Goal: Information Seeking & Learning: Learn about a topic

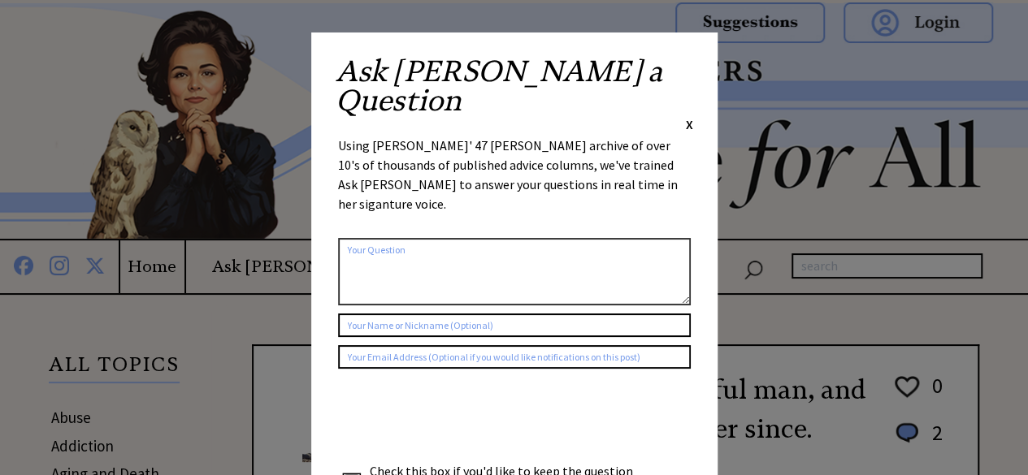
click at [686, 116] on span "X" at bounding box center [689, 124] width 7 height 16
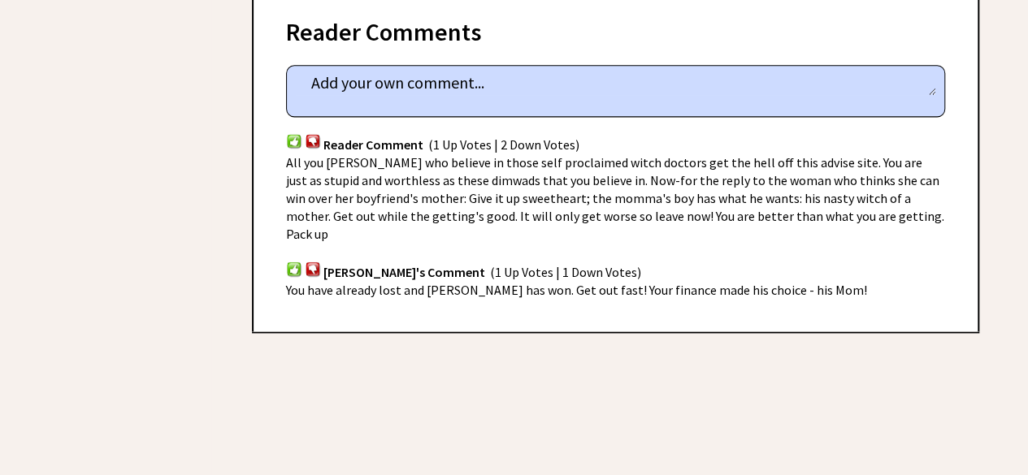
scroll to position [1056, 0]
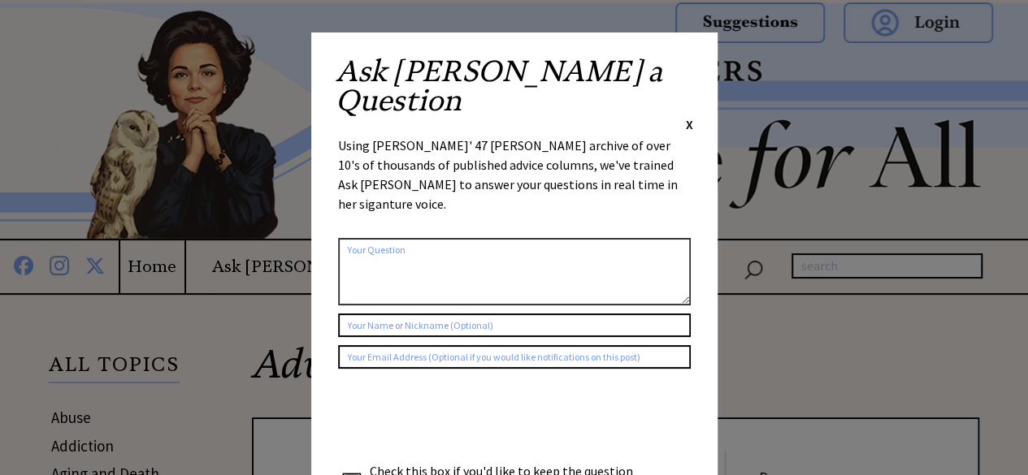
click at [686, 116] on span "X" at bounding box center [689, 124] width 7 height 16
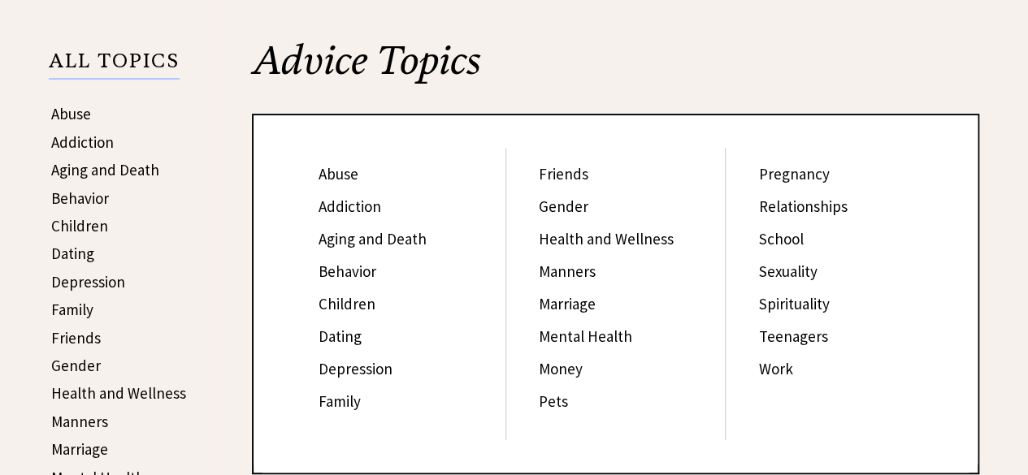
scroll to position [325, 0]
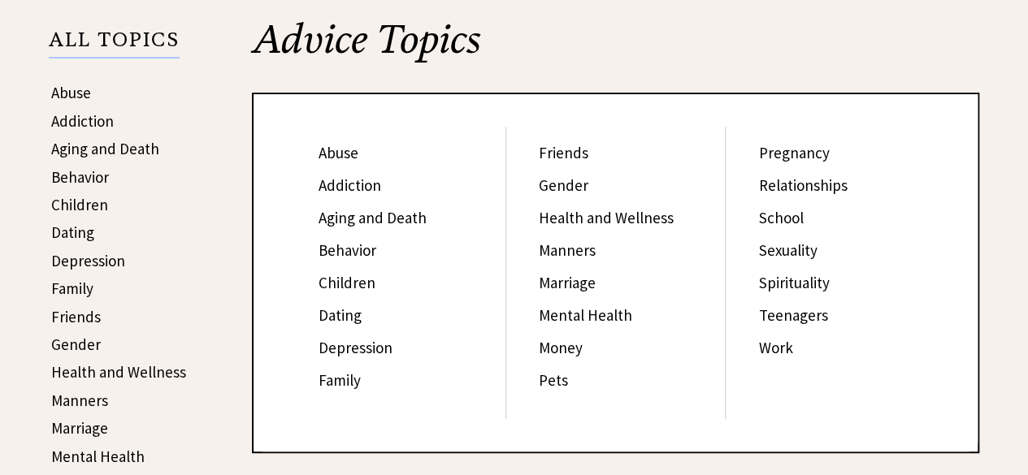
click at [327, 383] on link "Family" at bounding box center [339, 379] width 42 height 19
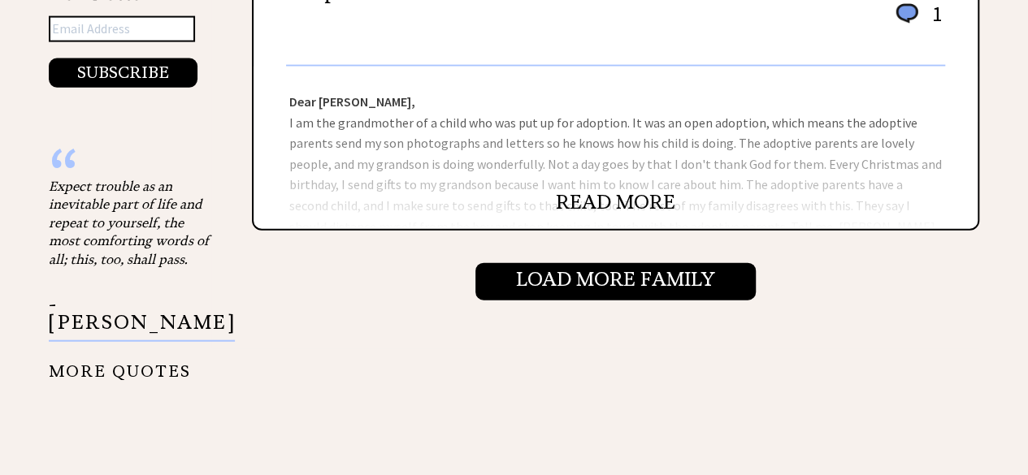
scroll to position [1868, 0]
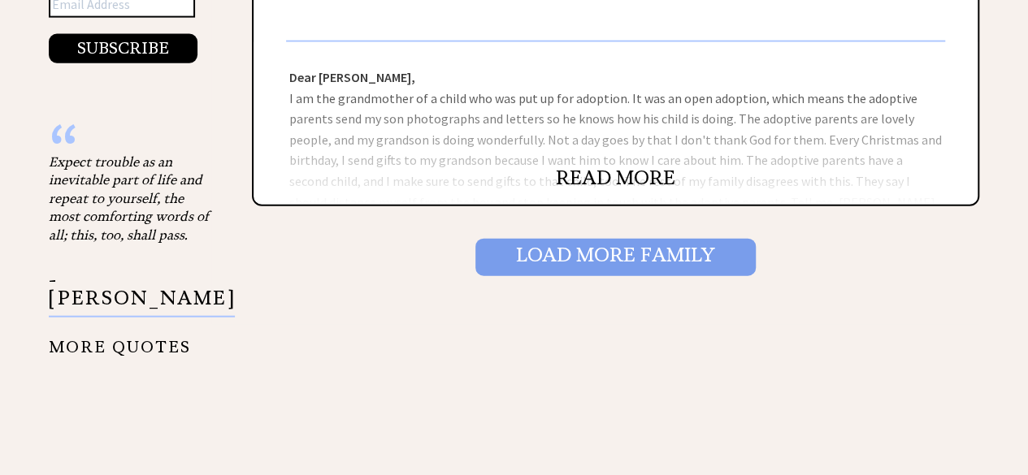
click at [534, 253] on input "Load More Family" at bounding box center [615, 257] width 280 height 37
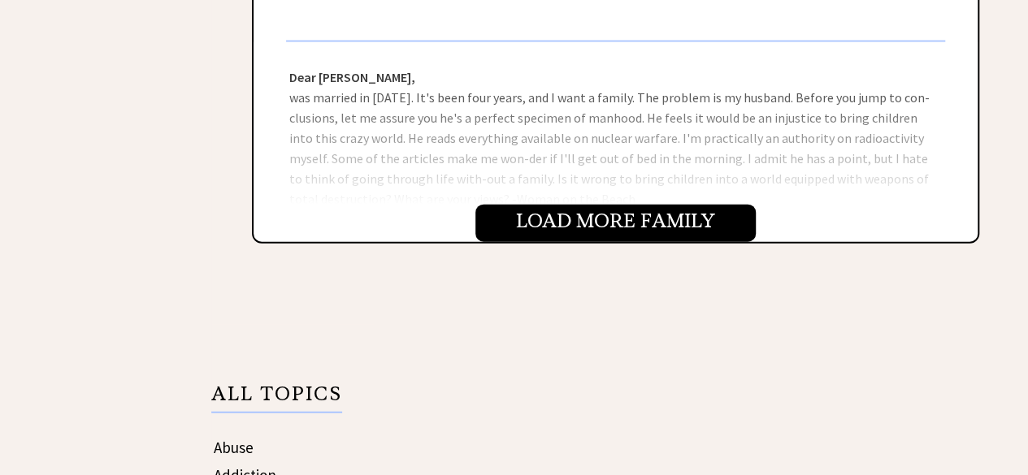
scroll to position [1946, 0]
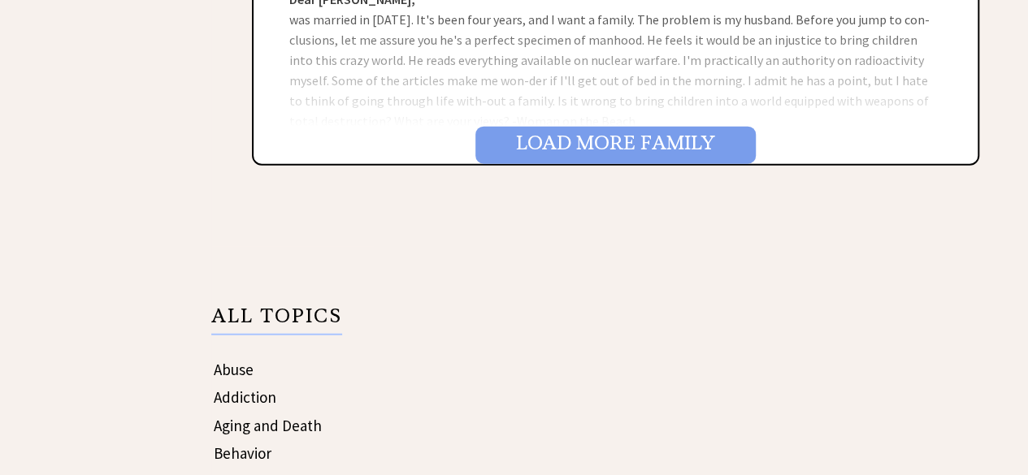
click at [539, 143] on input "Load More Family" at bounding box center [615, 145] width 280 height 37
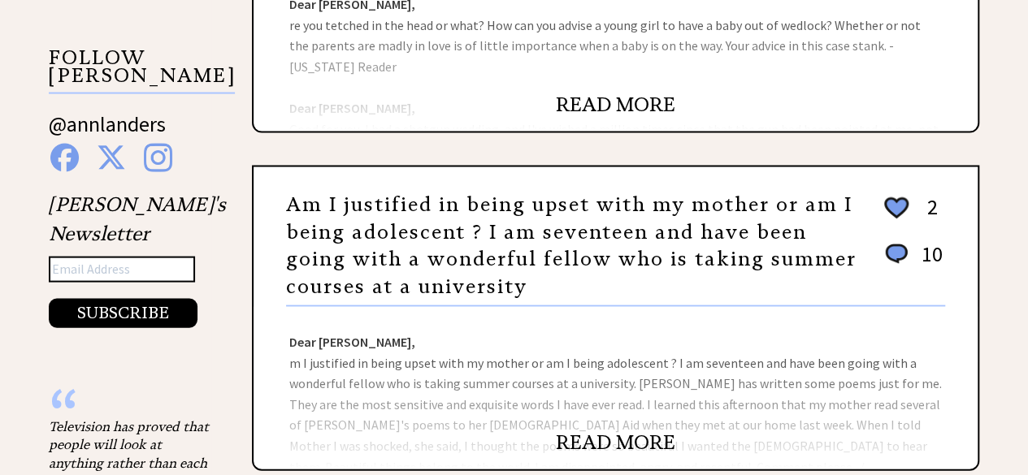
scroll to position [1787, 0]
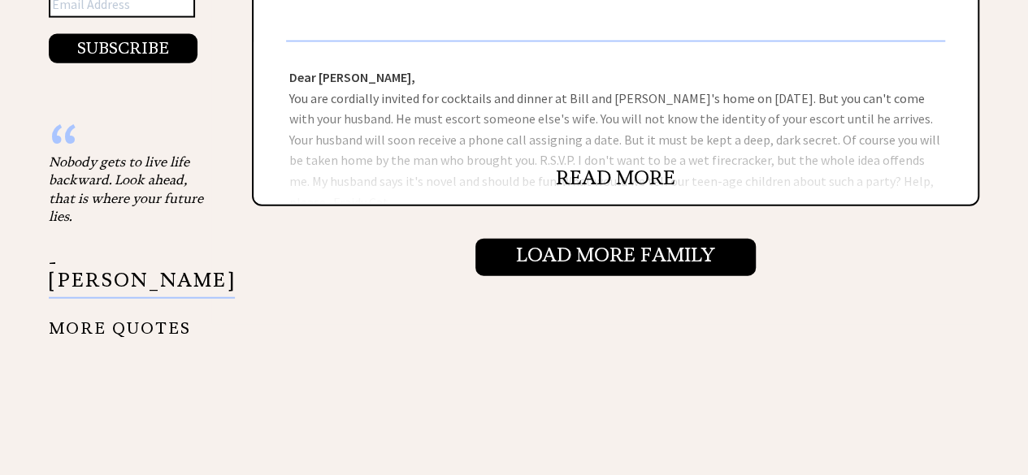
scroll to position [1868, 0]
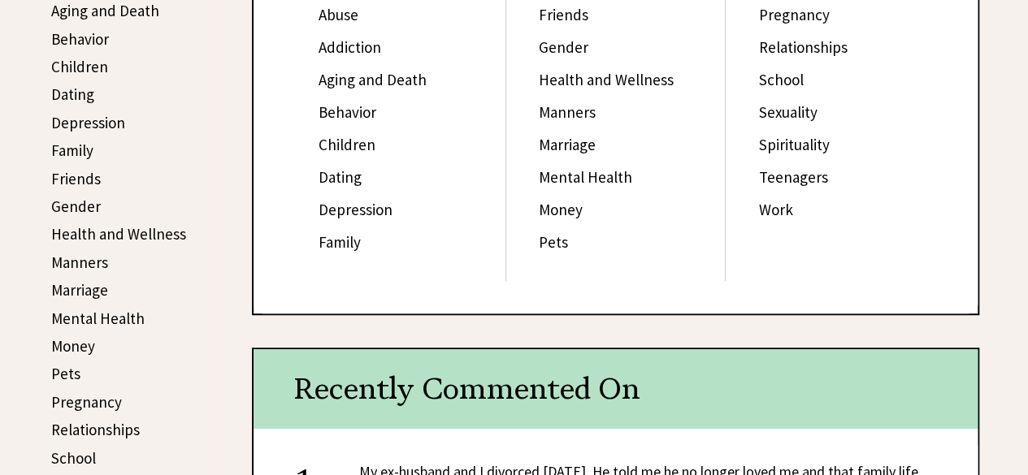
scroll to position [487, 0]
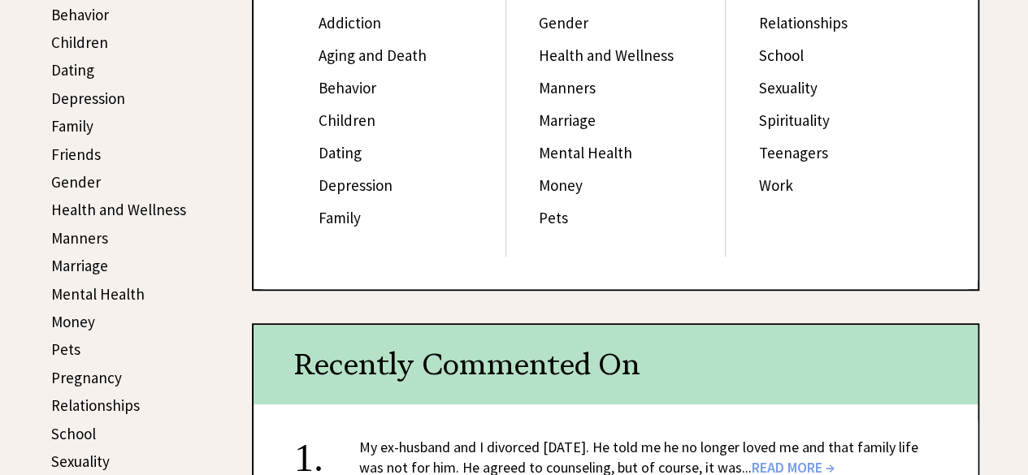
click at [382, 53] on link "Aging and Death" at bounding box center [372, 54] width 108 height 19
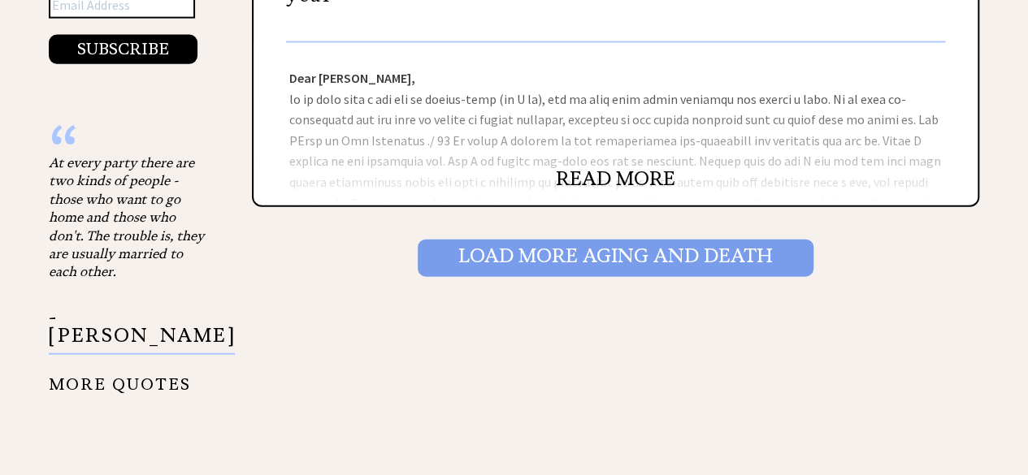
scroll to position [1868, 0]
click at [557, 253] on input "Load More Aging and death" at bounding box center [616, 257] width 396 height 37
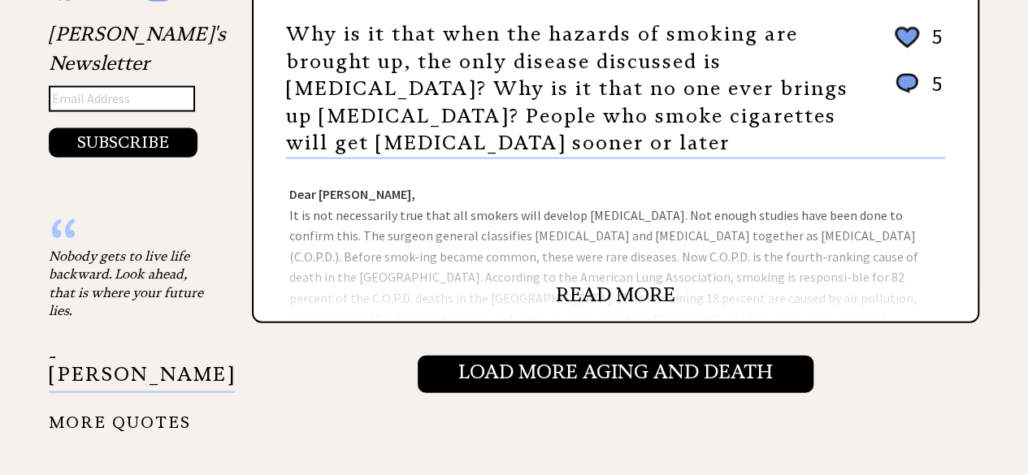
scroll to position [1868, 0]
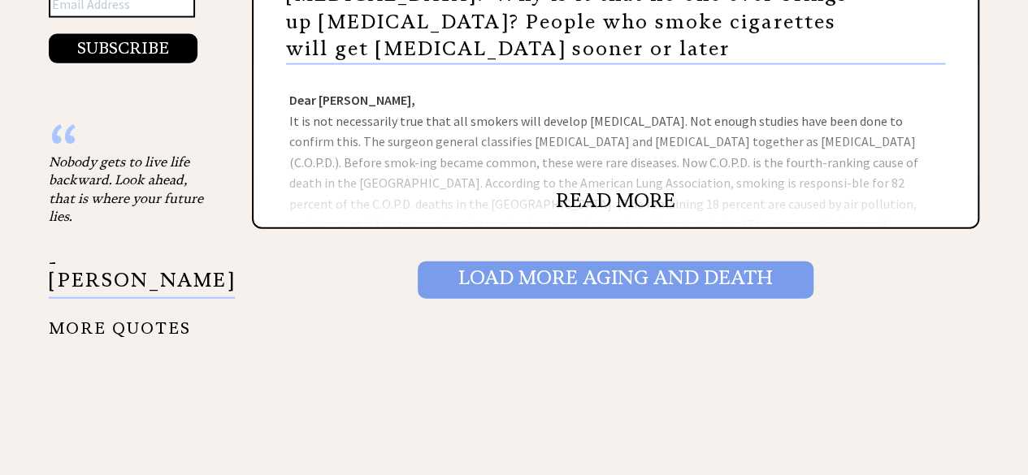
click at [539, 267] on input "Load More Aging and death" at bounding box center [616, 280] width 396 height 37
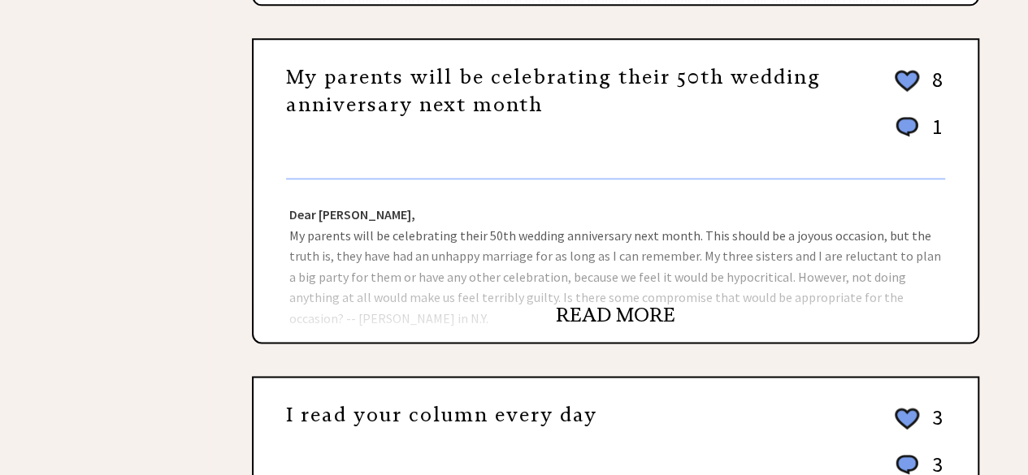
scroll to position [1056, 0]
click at [578, 311] on link "READ MORE" at bounding box center [615, 314] width 119 height 24
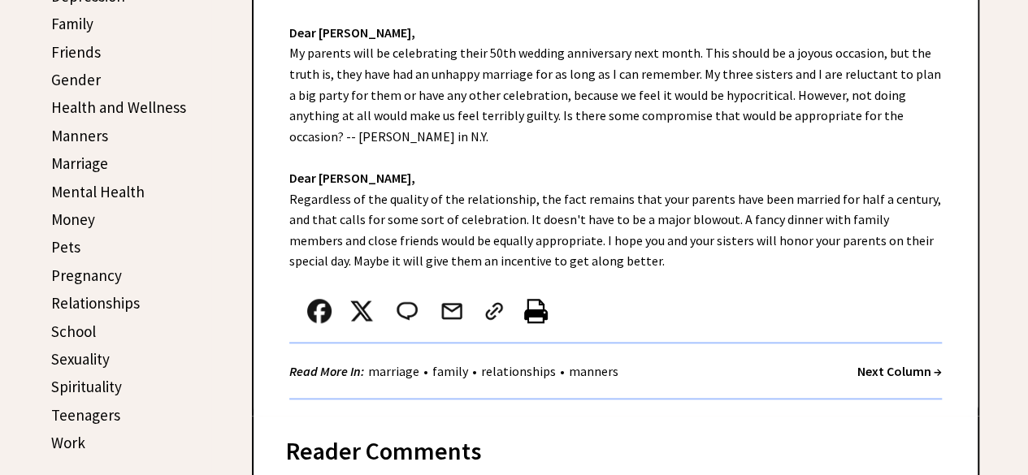
scroll to position [569, 0]
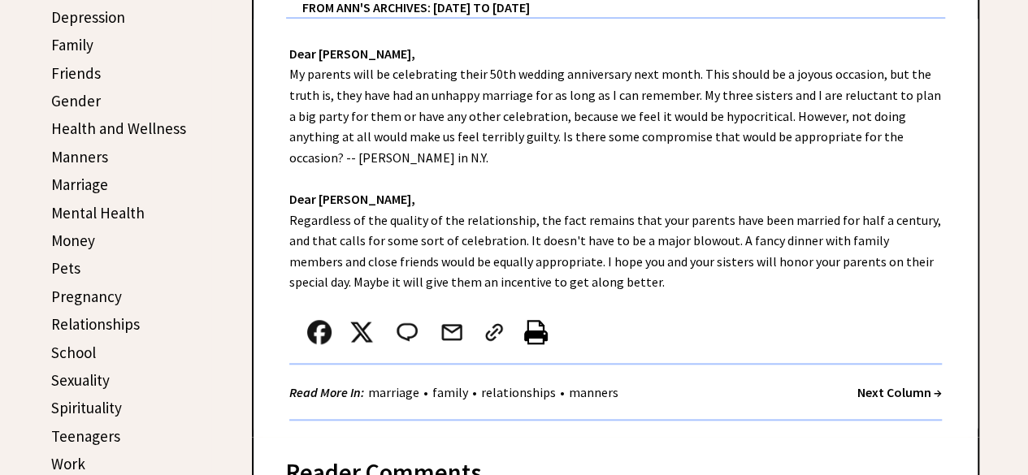
click at [67, 71] on link "Friends" at bounding box center [76, 72] width 50 height 19
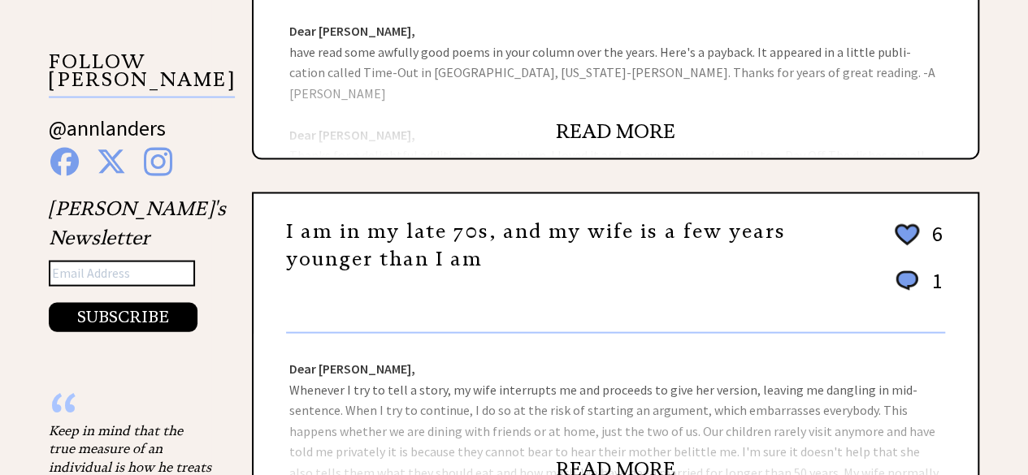
scroll to position [1625, 0]
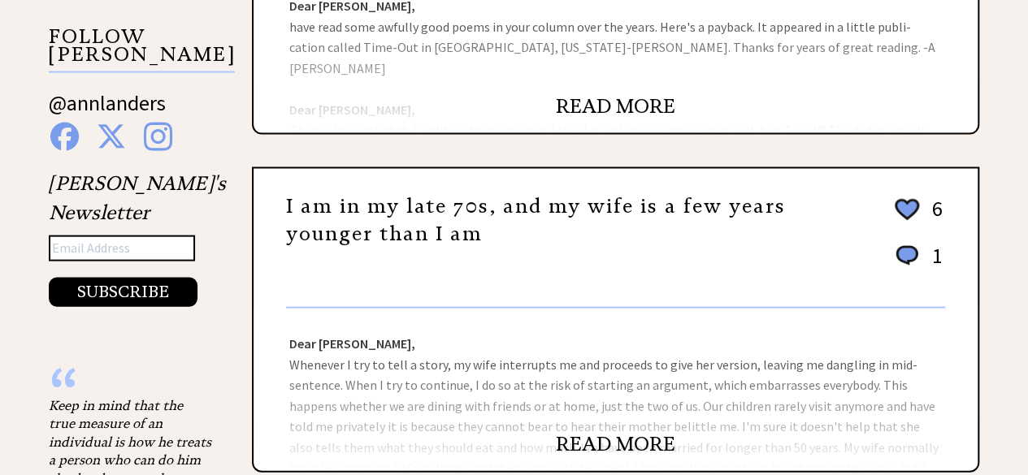
click at [644, 432] on link "READ MORE" at bounding box center [615, 444] width 119 height 24
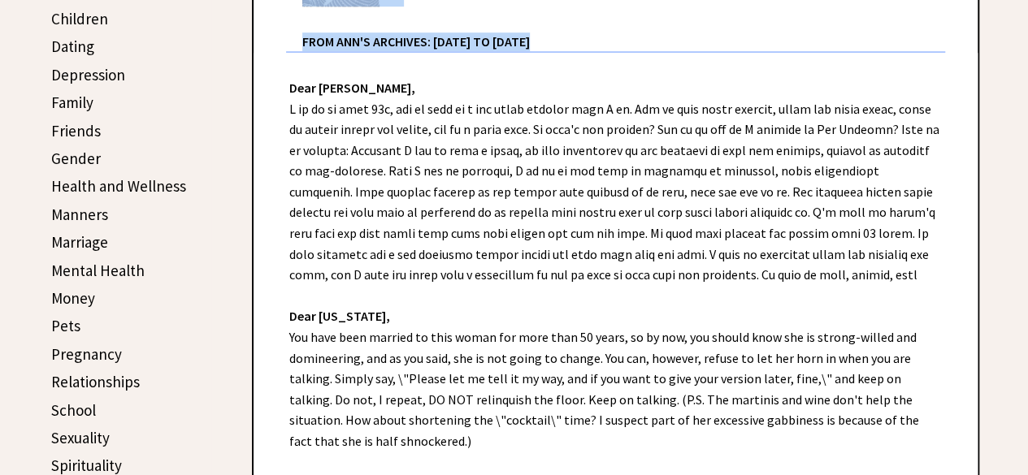
scroll to position [641, 0]
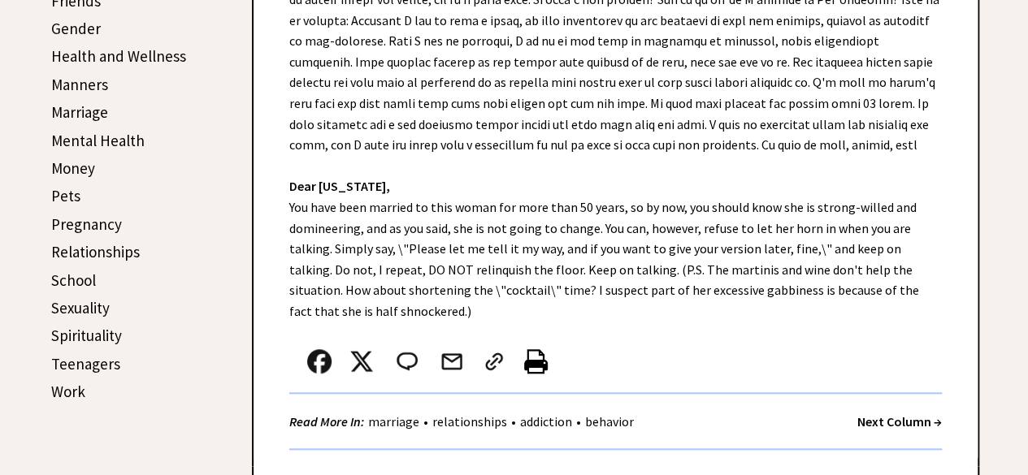
drag, startPoint x: 292, startPoint y: 190, endPoint x: 409, endPoint y: 279, distance: 147.4
click at [426, 322] on div "Dear Ann Landers, Dear California, You have been married to this woman for more…" at bounding box center [615, 194] width 724 height 543
copy div "Dear Ann Landers, I am in my late 70s, and my wife is a few years younger than …"
click at [543, 360] on img at bounding box center [536, 361] width 24 height 24
